Goal: Task Accomplishment & Management: Manage account settings

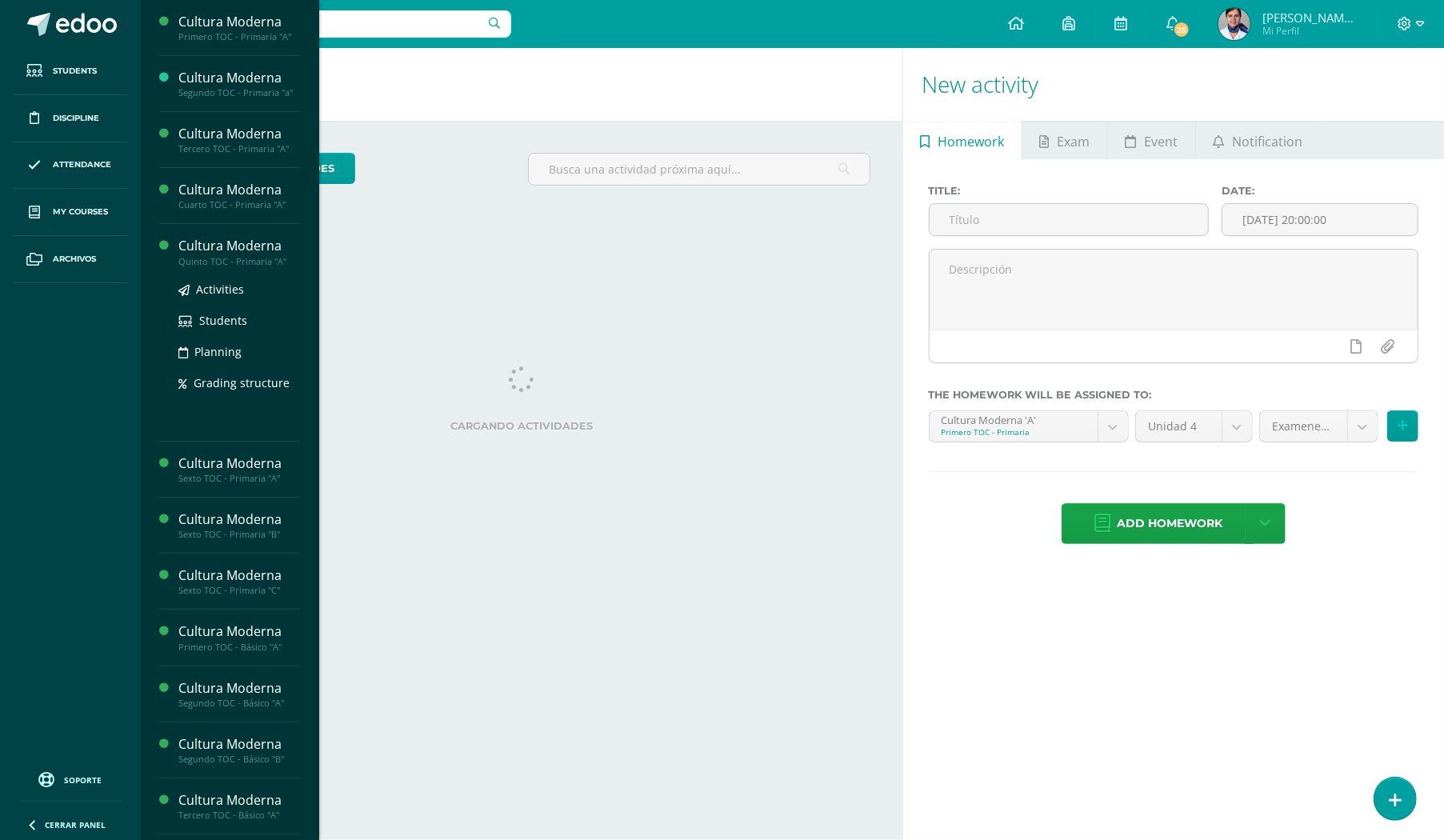
click at [225, 243] on div "Cultura Moderna" at bounding box center [239, 246] width 122 height 19
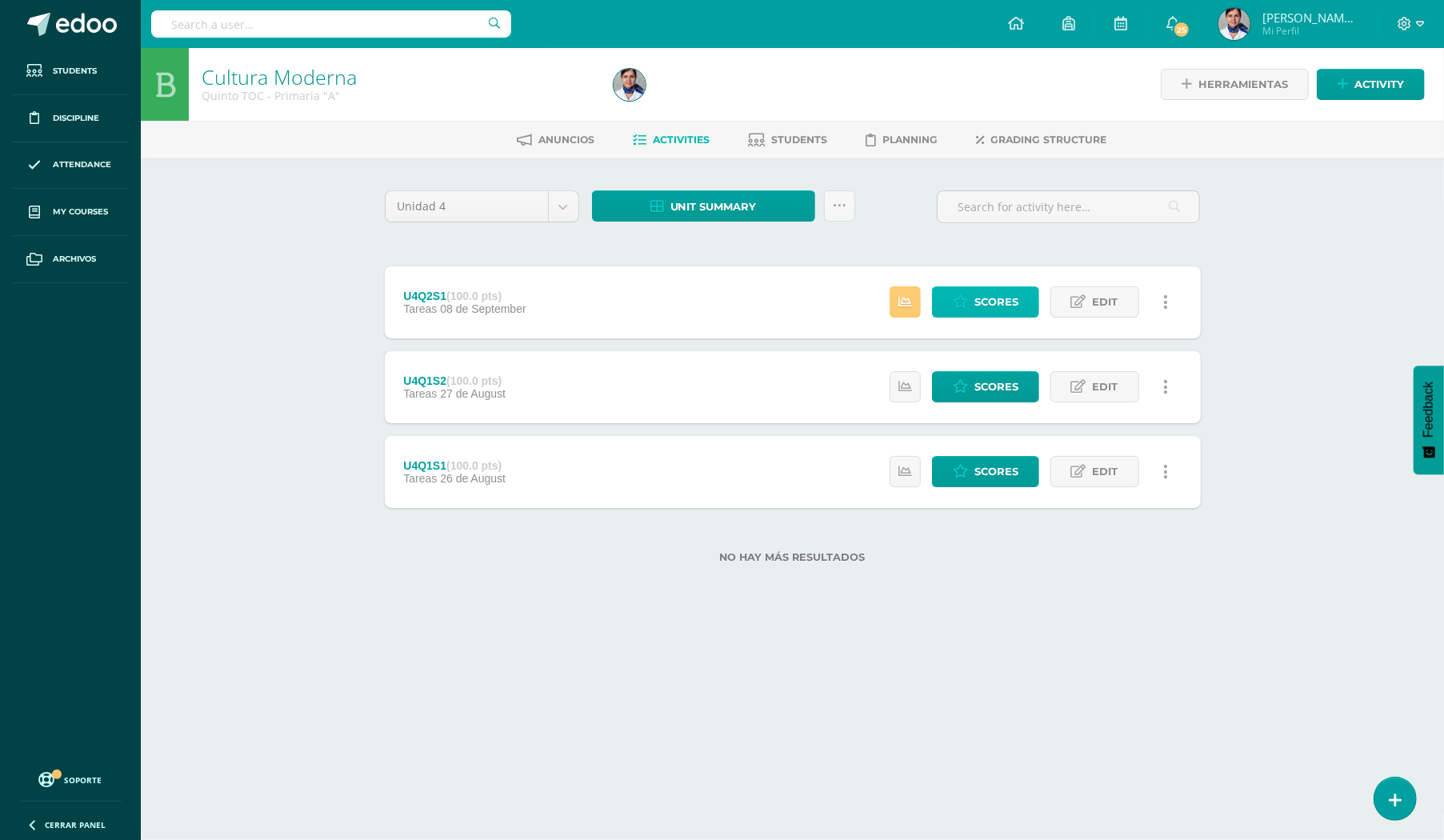
click at [980, 302] on span "Scores" at bounding box center [996, 302] width 44 height 29
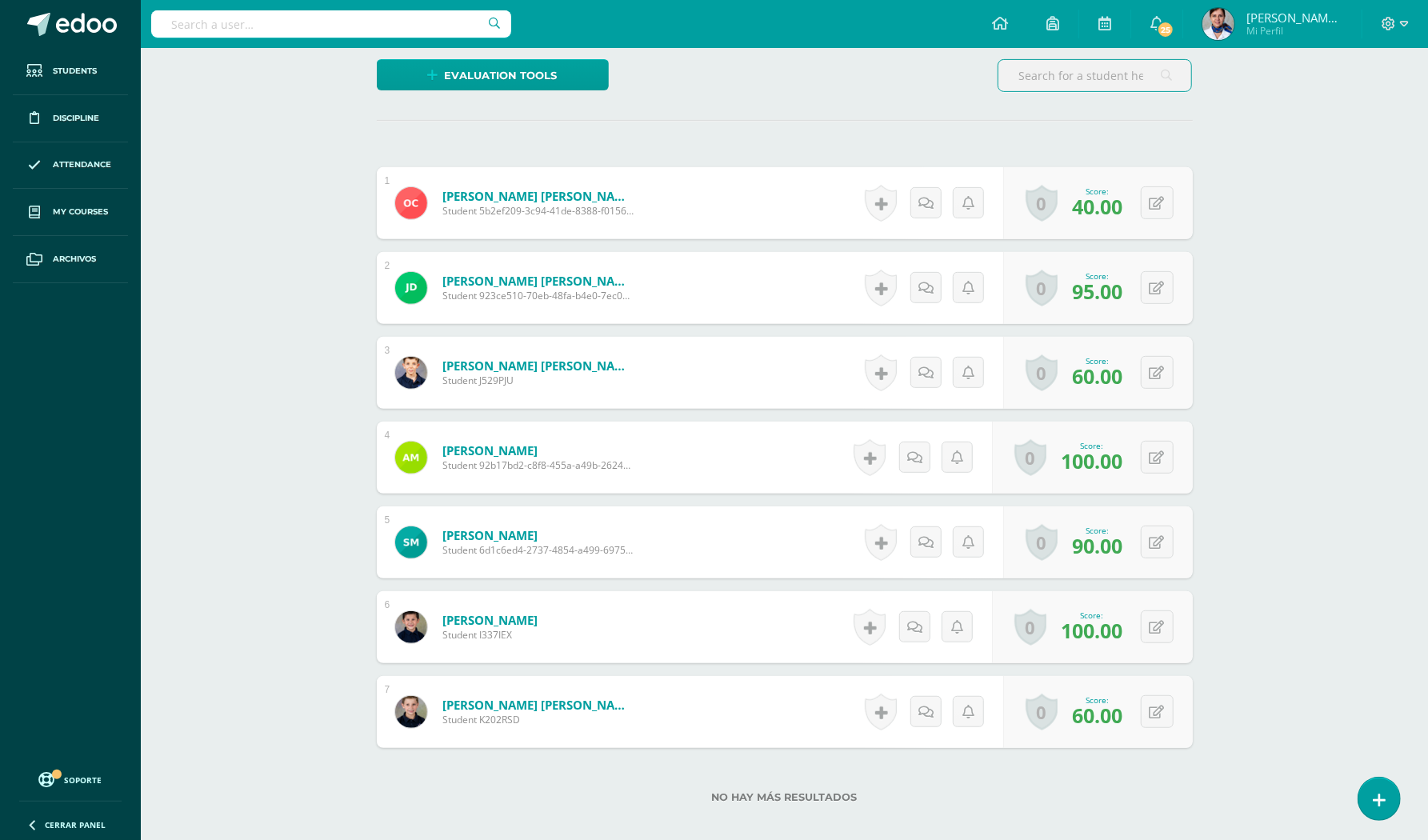
scroll to position [427, 0]
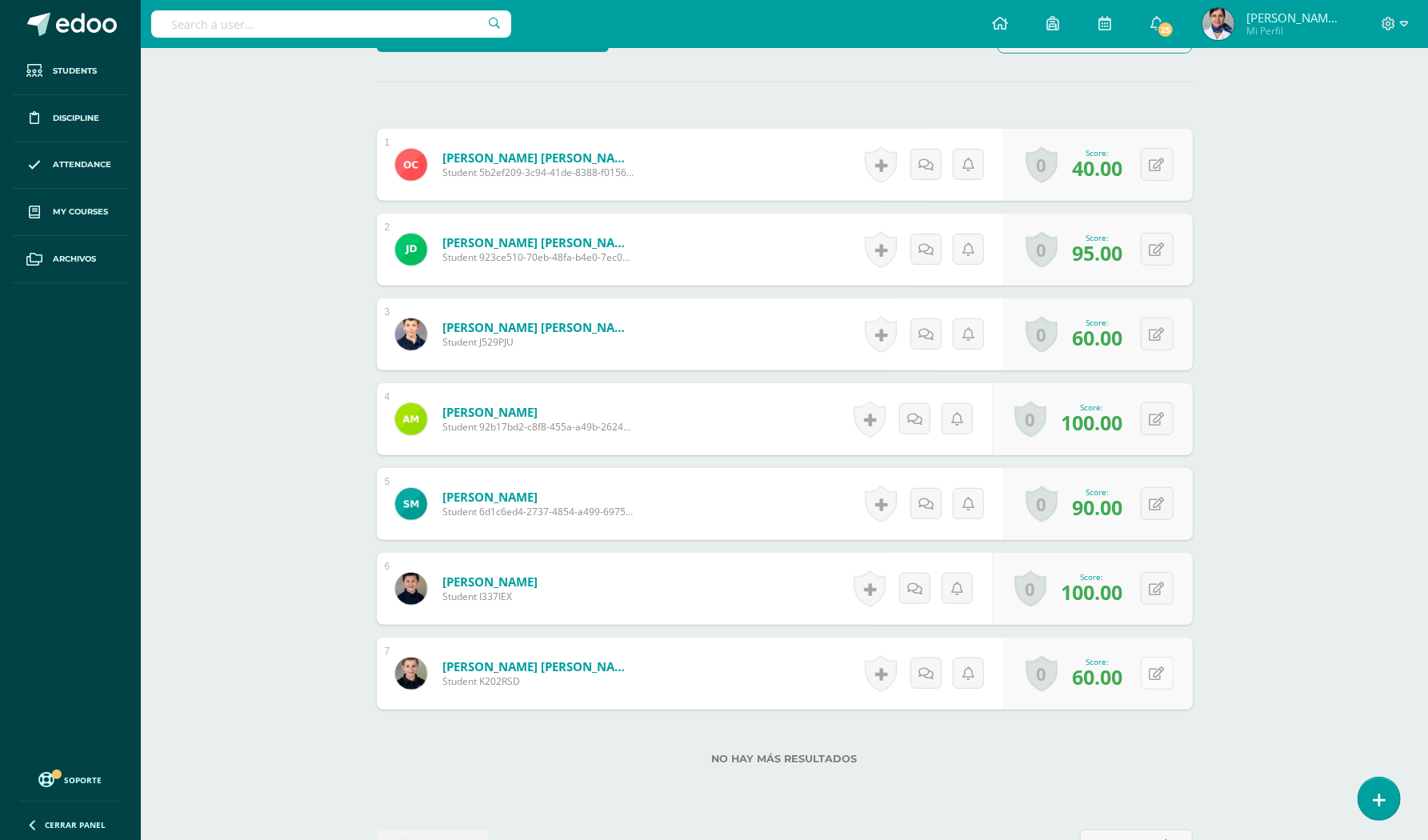
click at [1155, 670] on button at bounding box center [1157, 672] width 32 height 32
type input "75"
click at [1154, 163] on button at bounding box center [1167, 165] width 33 height 33
type input "64"
click at [1157, 250] on button at bounding box center [1157, 248] width 32 height 32
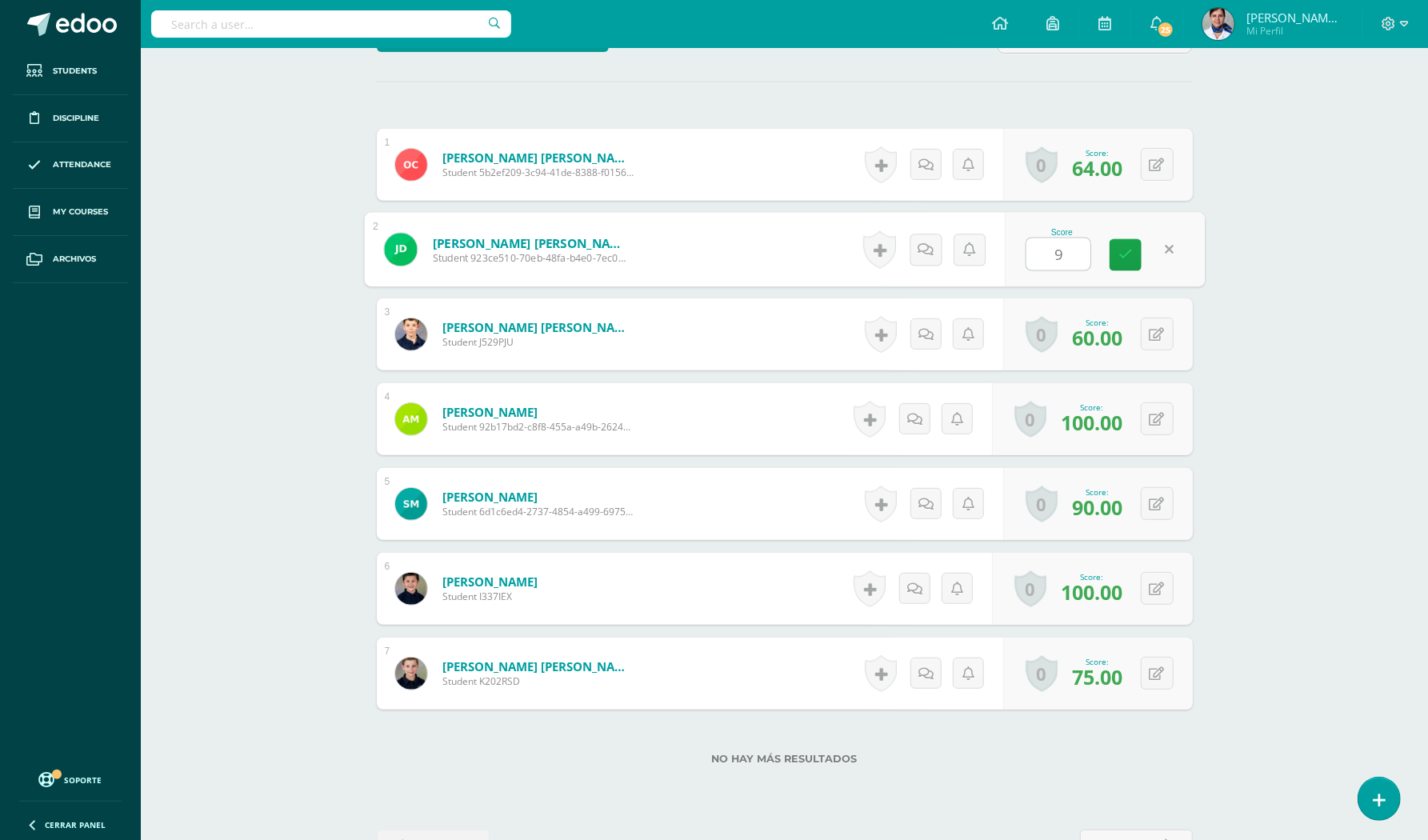
type input "96"
click at [1157, 586] on button at bounding box center [1167, 588] width 33 height 33
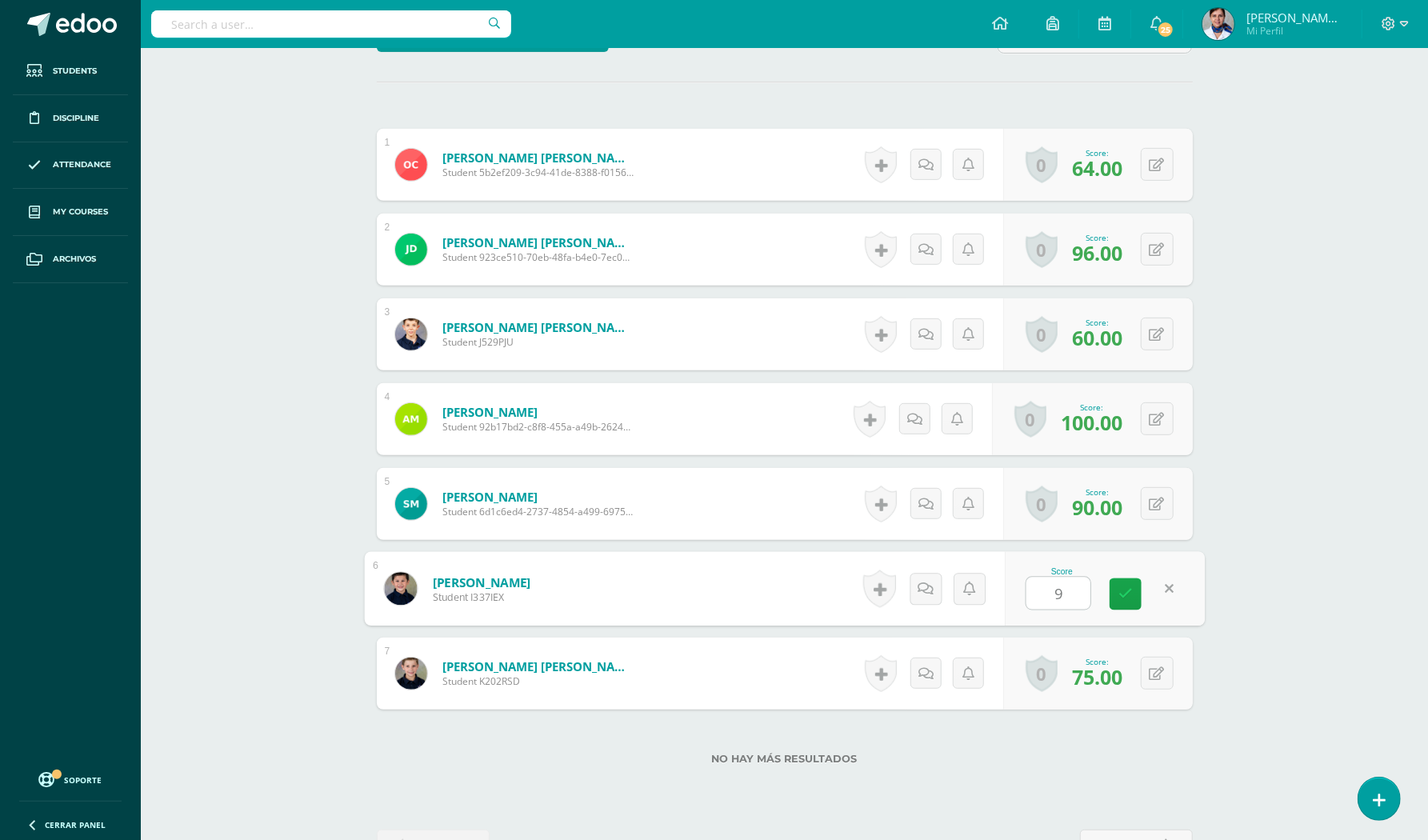
type input "98"
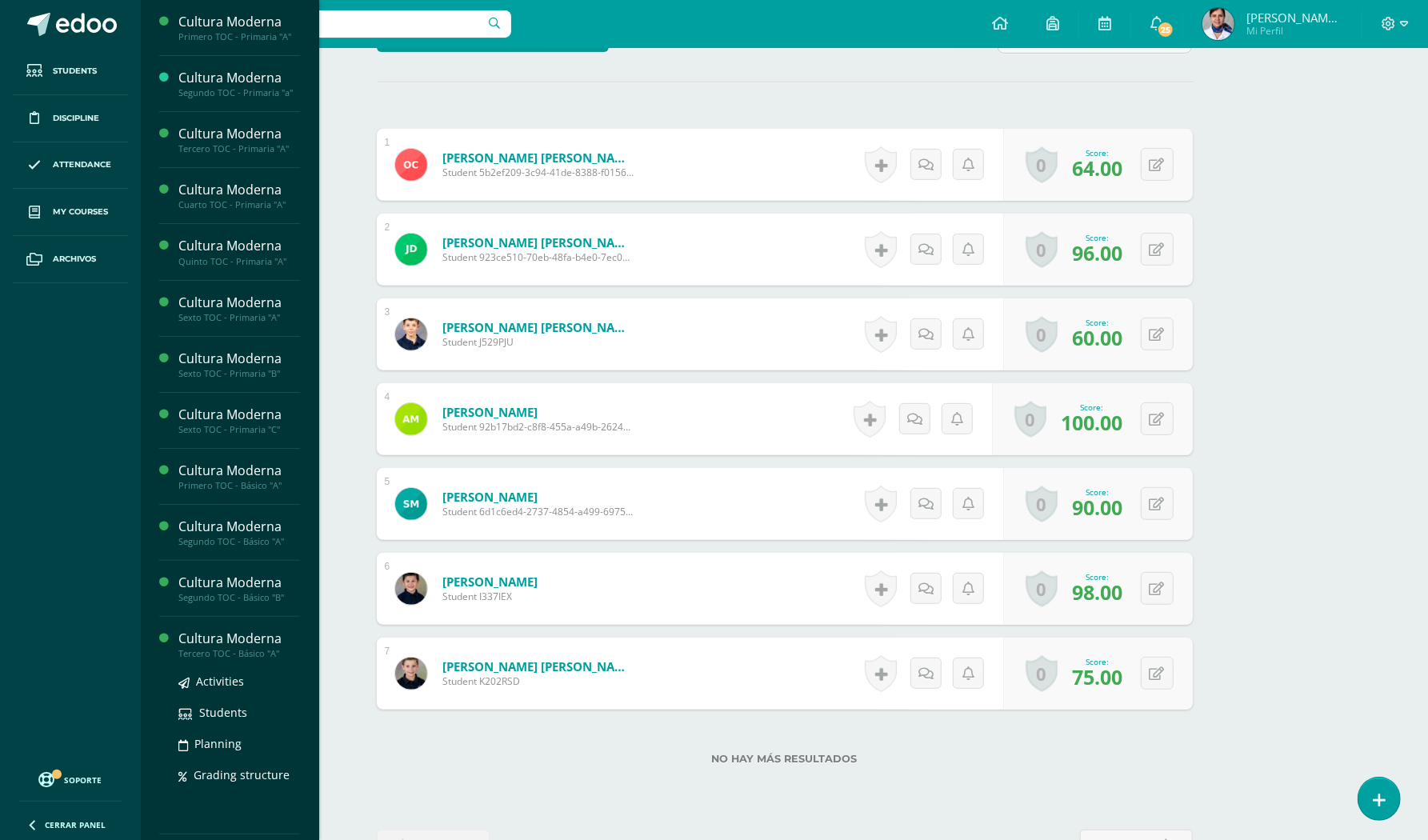
click at [216, 638] on div "Cultura Moderna" at bounding box center [239, 638] width 122 height 19
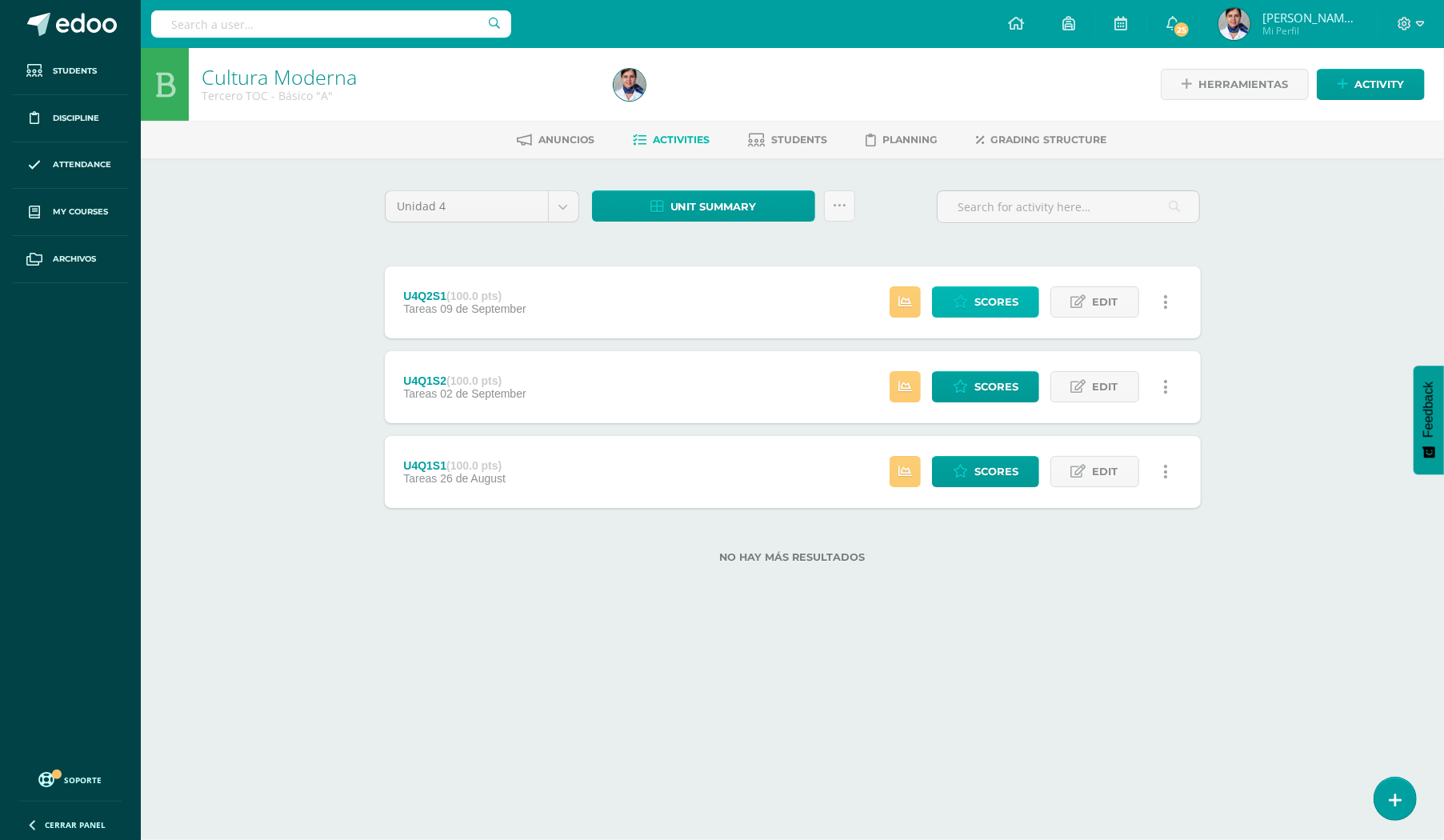
click at [971, 296] on link "Scores" at bounding box center [985, 302] width 107 height 31
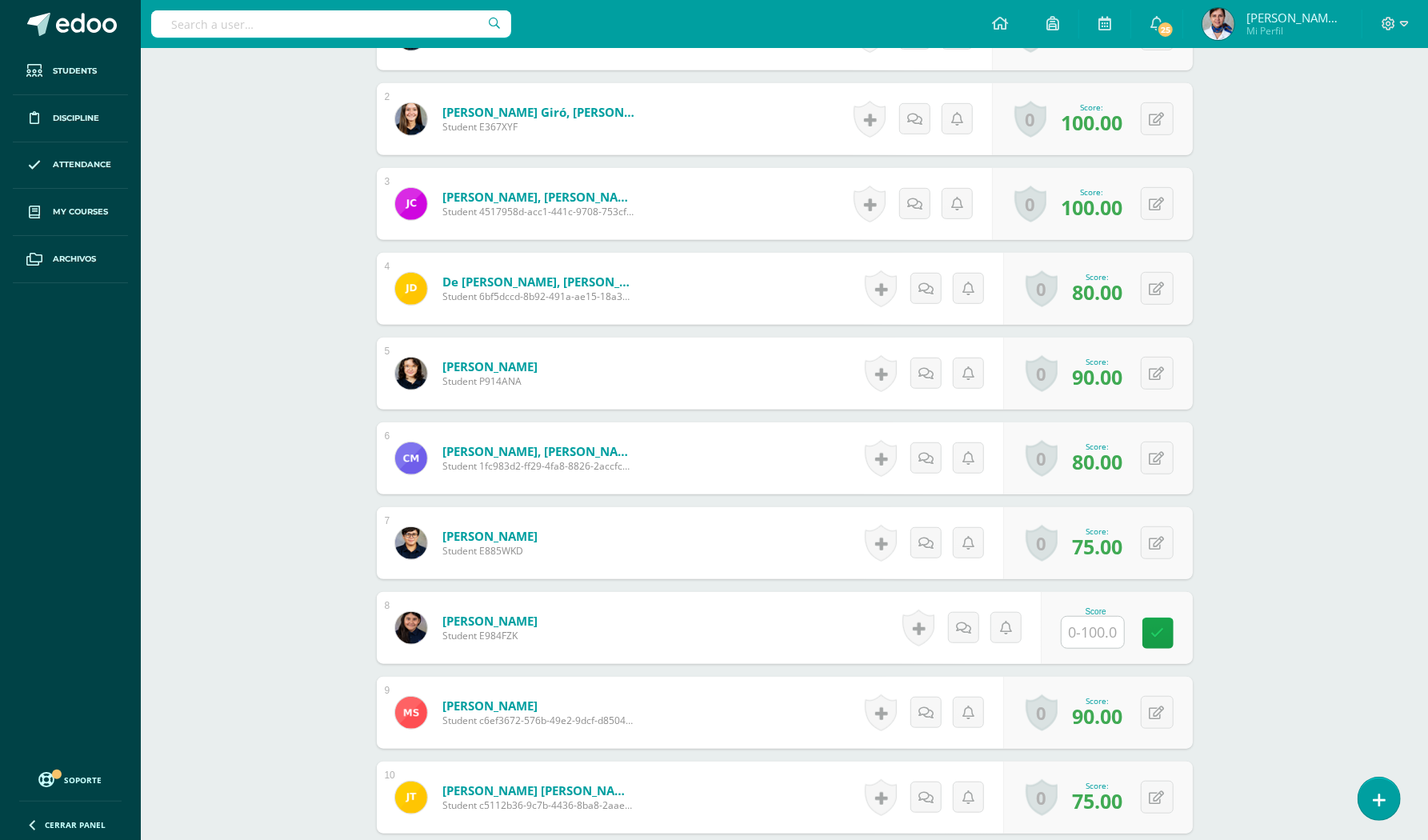
scroll to position [535, 0]
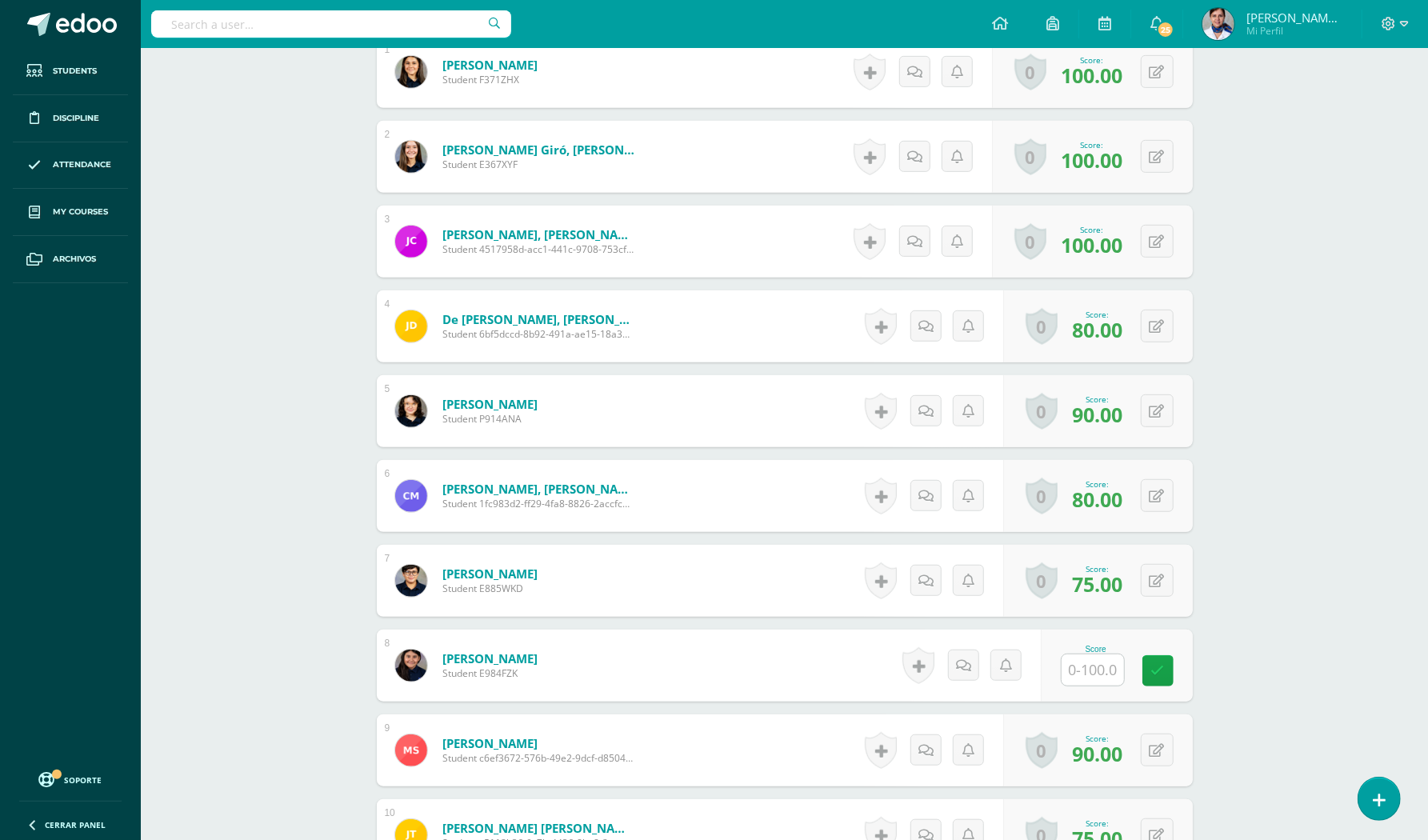
click at [1339, 346] on div "Cultura Moderna Tercero TOC - Básico "A" Herramientas Detalle de asistencias Ac…" at bounding box center [784, 283] width 1287 height 1542
click at [1134, 474] on div "0 Badges Badges obtained Aún no hay logros agregados Score: 80.00" at bounding box center [1097, 495] width 189 height 72
click at [711, 632] on form "[PERSON_NAME] Student E984FZK Score 0 Badges Badges obtained" at bounding box center [784, 665] width 815 height 72
